Goal: Transaction & Acquisition: Purchase product/service

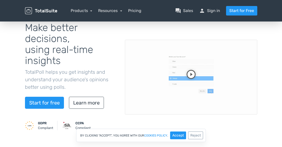
scroll to position [75, 0]
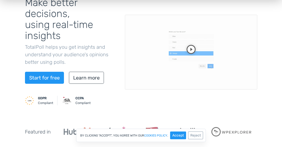
click at [197, 47] on video at bounding box center [191, 52] width 133 height 75
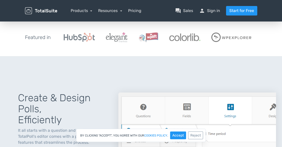
scroll to position [0, 0]
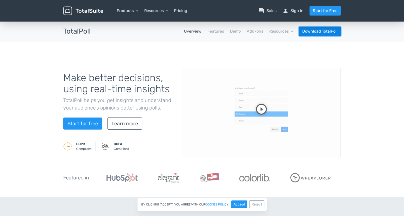
click at [312, 32] on link "Download TotalPoll" at bounding box center [320, 32] width 42 height 10
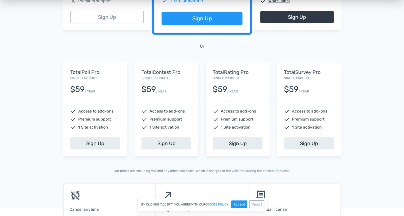
scroll to position [175, 0]
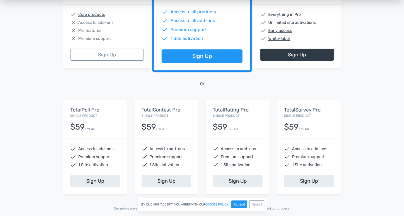
scroll to position [125, 0]
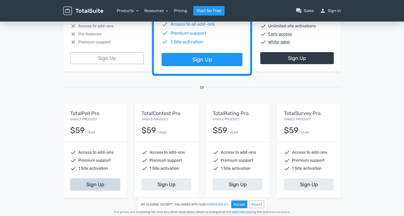
click at [99, 182] on link "Sign Up" at bounding box center [95, 184] width 50 height 12
